Goal: Transaction & Acquisition: Purchase product/service

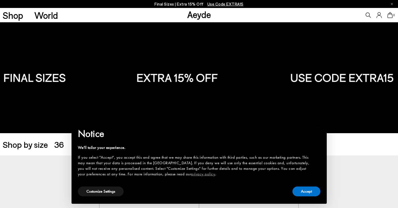
scroll to position [7, 0]
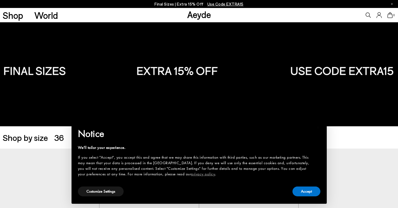
click at [61, 161] on img "1 / 6" at bounding box center [49, 211] width 99 height 125
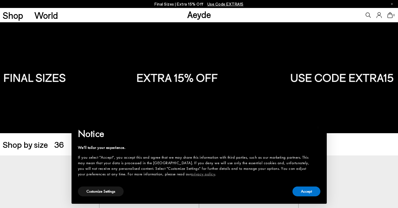
scroll to position [7, 0]
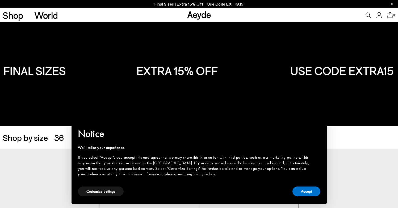
click at [302, 186] on div "Accept" at bounding box center [306, 192] width 28 height 12
click at [302, 191] on button "Accept" at bounding box center [306, 192] width 28 height 10
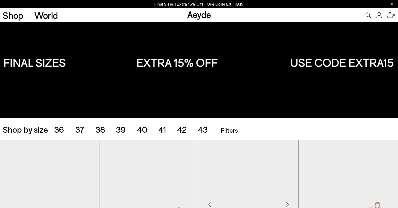
scroll to position [19, 0]
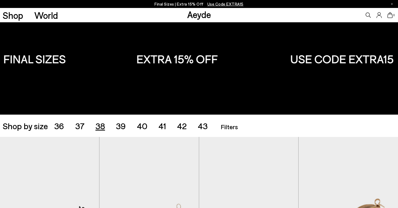
click at [103, 126] on span "38" at bounding box center [100, 126] width 10 height 10
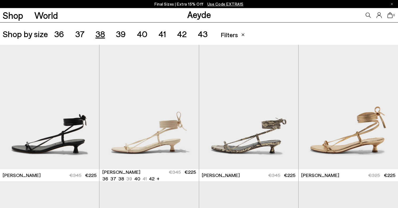
scroll to position [151, 0]
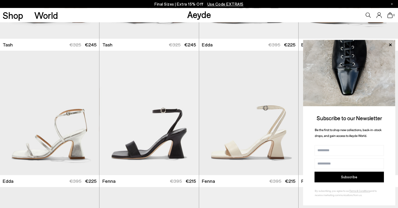
scroll to position [1196, 0]
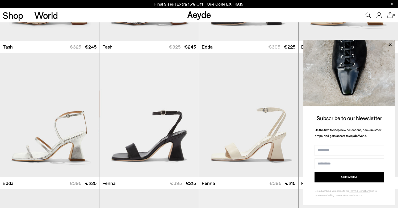
click at [196, 18] on link "Aeyde" at bounding box center [199, 14] width 24 height 11
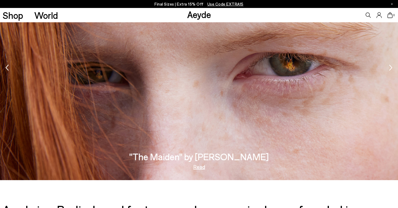
scroll to position [774, 0]
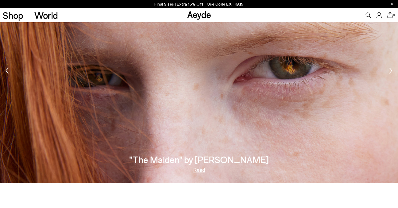
click at [196, 12] on link "Aeyde" at bounding box center [199, 14] width 24 height 11
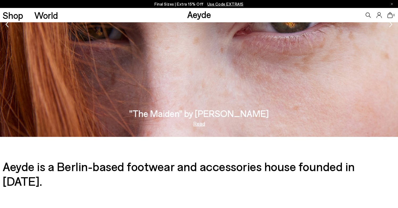
scroll to position [915, 0]
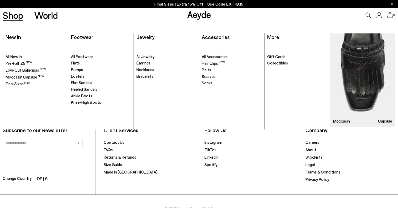
click at [18, 14] on link "Shop" at bounding box center [13, 15] width 20 height 9
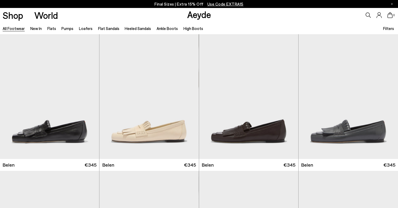
scroll to position [134, 0]
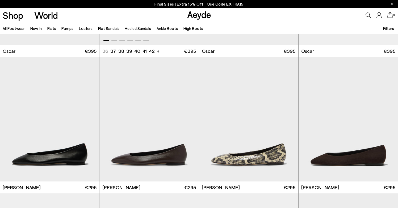
scroll to position [796, 0]
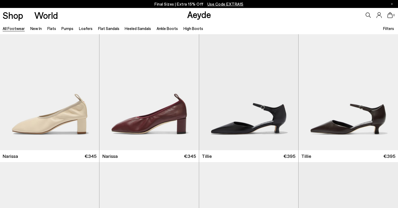
scroll to position [1414, 0]
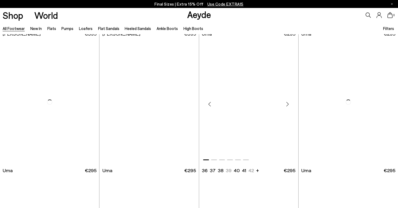
scroll to position [4095, 0]
